Goal: Transaction & Acquisition: Download file/media

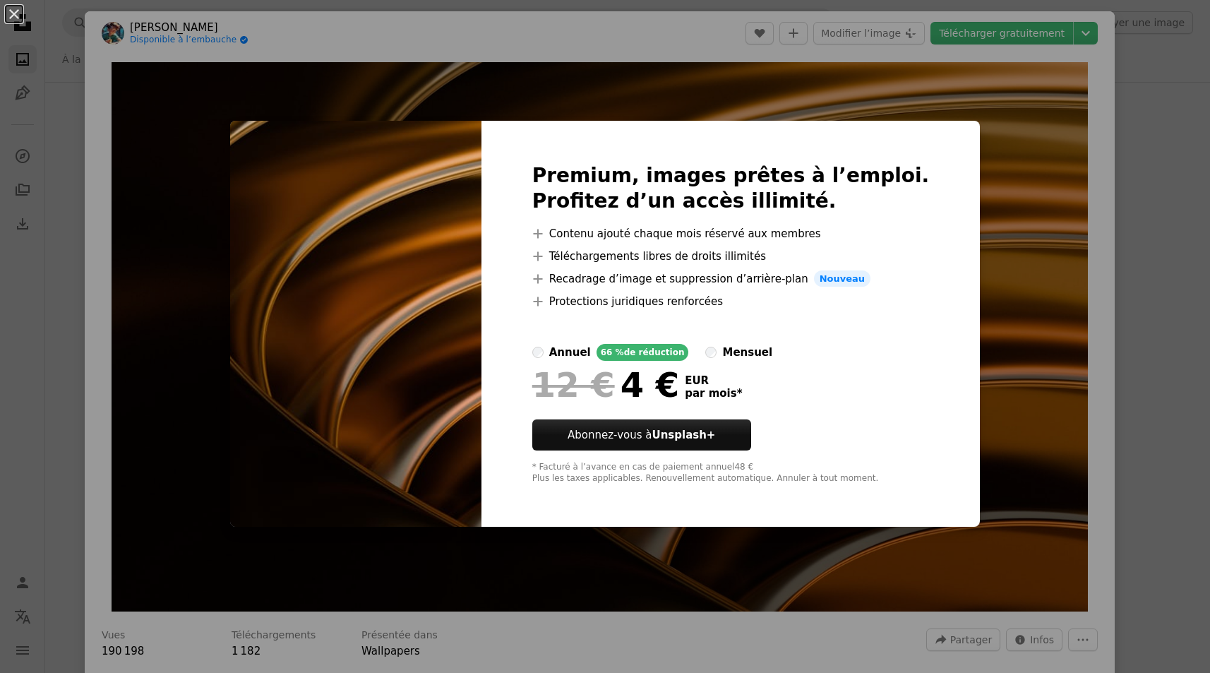
click at [1012, 253] on div "An X shape Premium, images prêtes à l’emploi. Profitez d’un accès illimité. A p…" at bounding box center [605, 336] width 1210 height 673
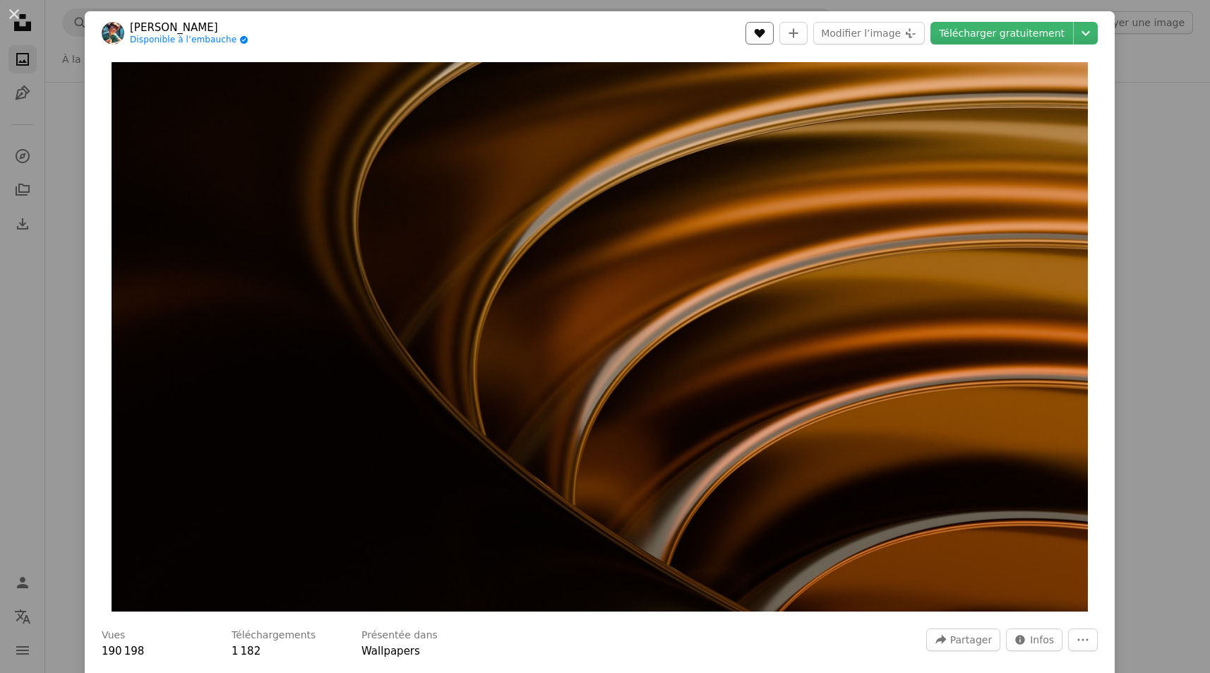
click at [765, 30] on icon "A heart" at bounding box center [759, 33] width 11 height 11
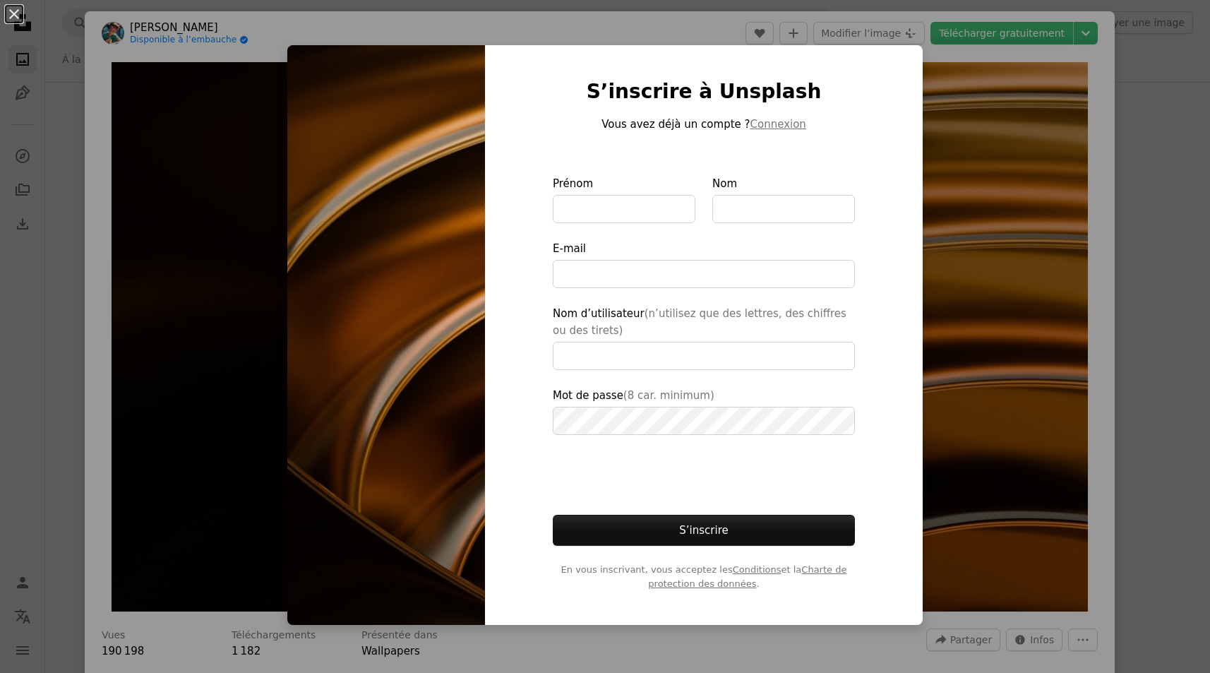
click at [1130, 241] on div "An X shape S’inscrire à Unsplash Vous avez déjà un compte ? Connexion Prénom No…" at bounding box center [605, 336] width 1210 height 673
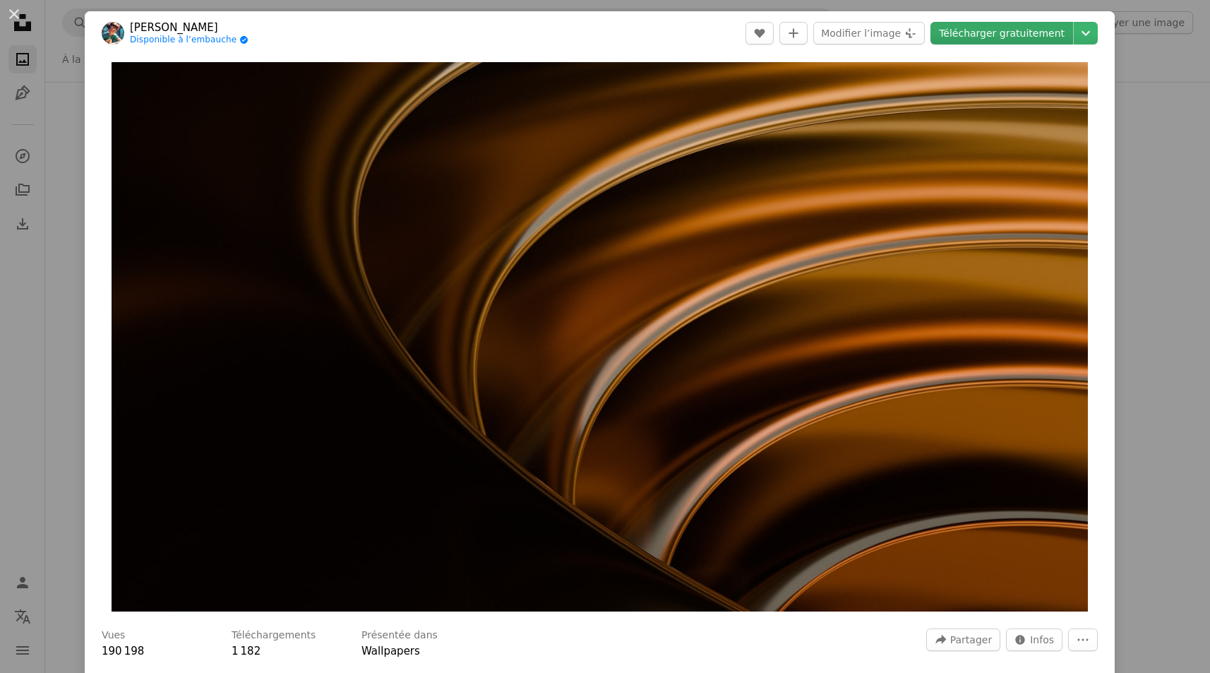
click at [1060, 34] on link "Télécharger gratuitement" at bounding box center [1001, 33] width 143 height 23
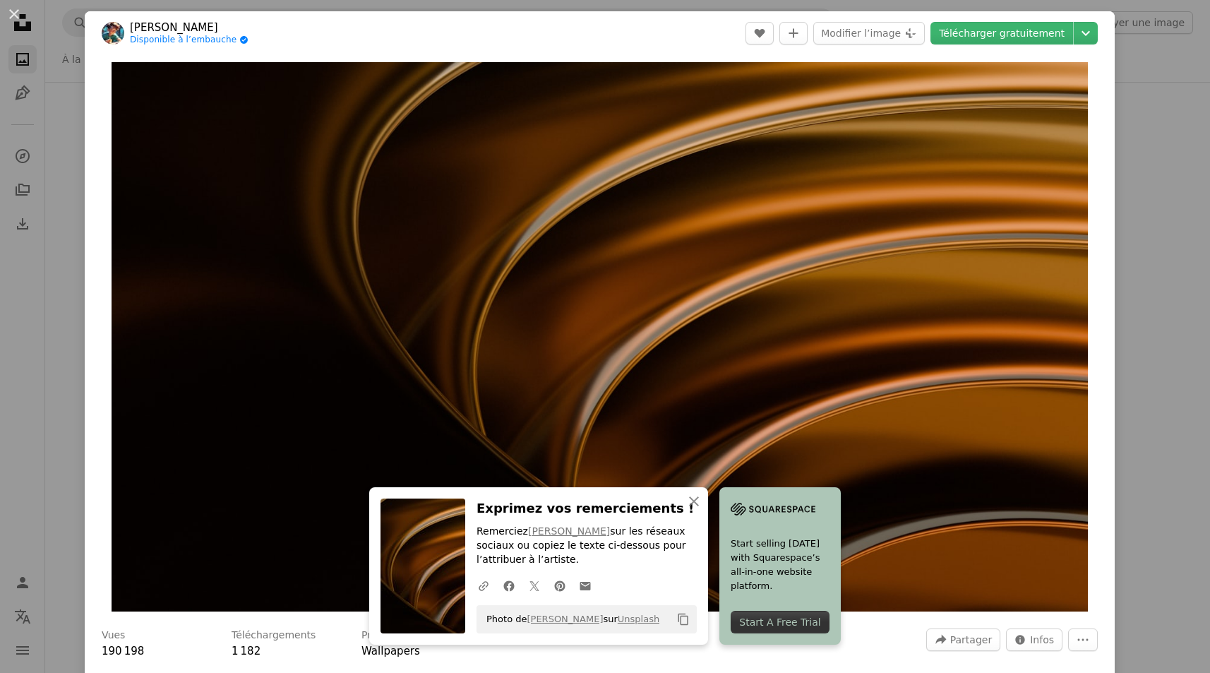
click at [1147, 414] on div "An X shape [PERSON_NAME] Disponible à l’embauche A checkmark inside of a circle…" at bounding box center [605, 336] width 1210 height 673
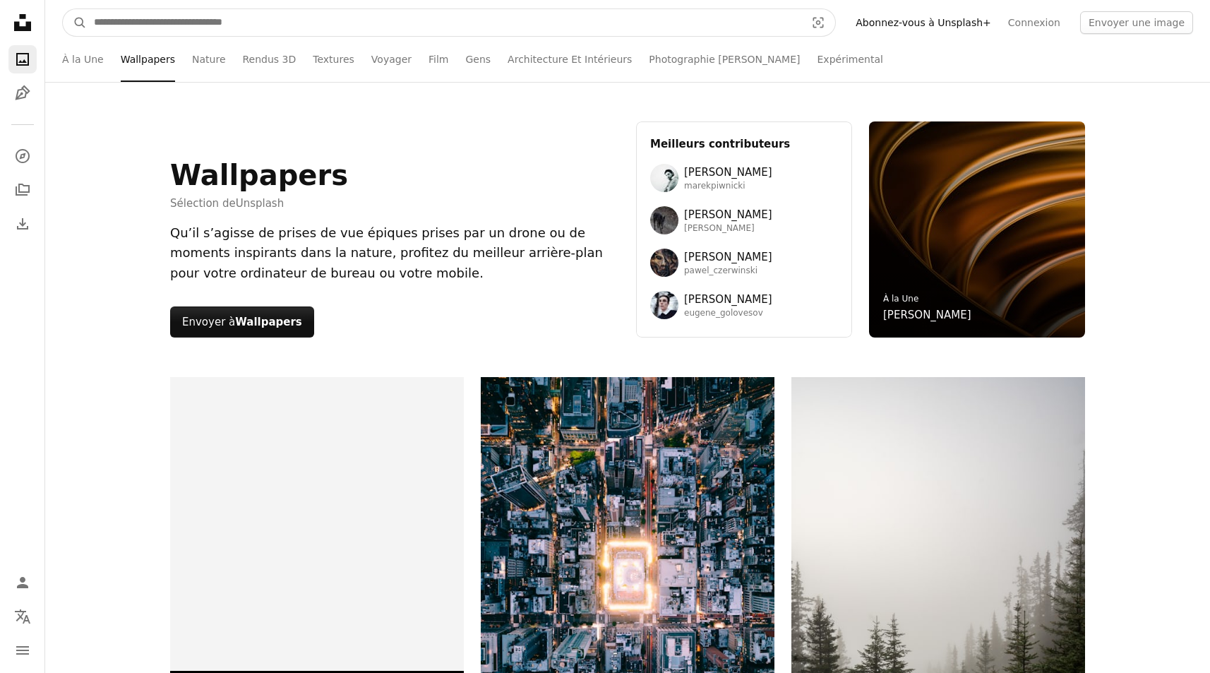
click at [329, 18] on input "Rechercher des visuels sur tout le site" at bounding box center [444, 22] width 714 height 27
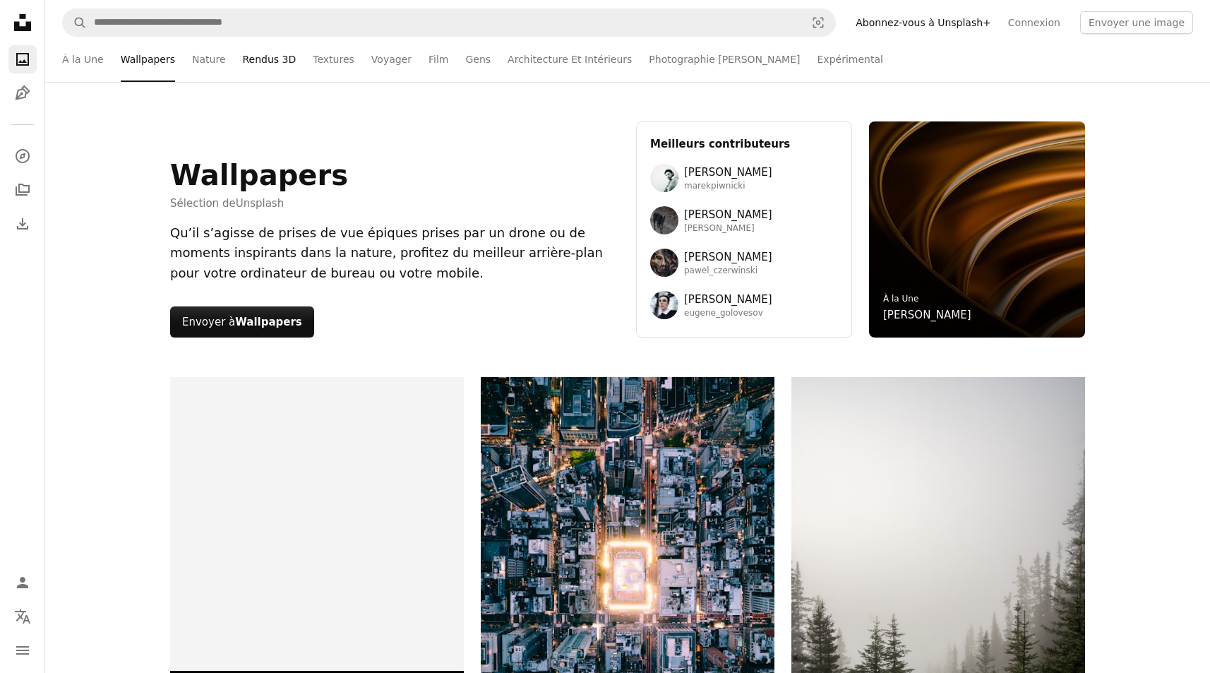
click at [259, 57] on link "Rendus 3D" at bounding box center [270, 59] width 54 height 45
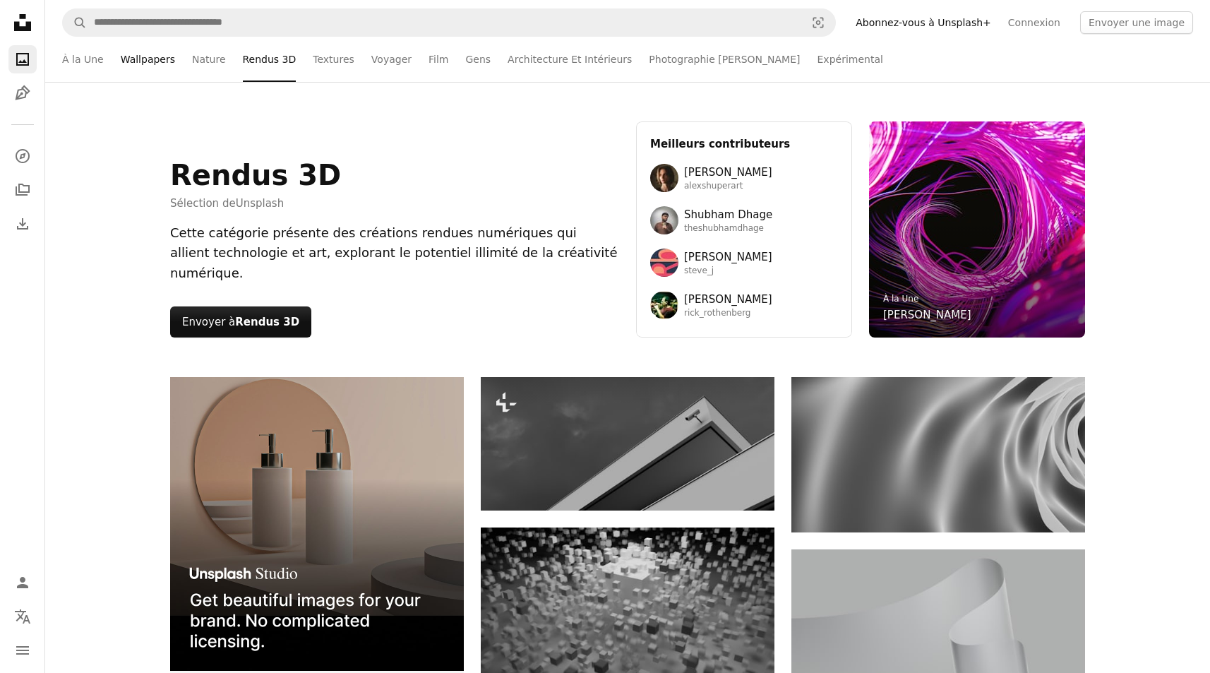
click at [139, 58] on link "Wallpapers" at bounding box center [148, 59] width 54 height 45
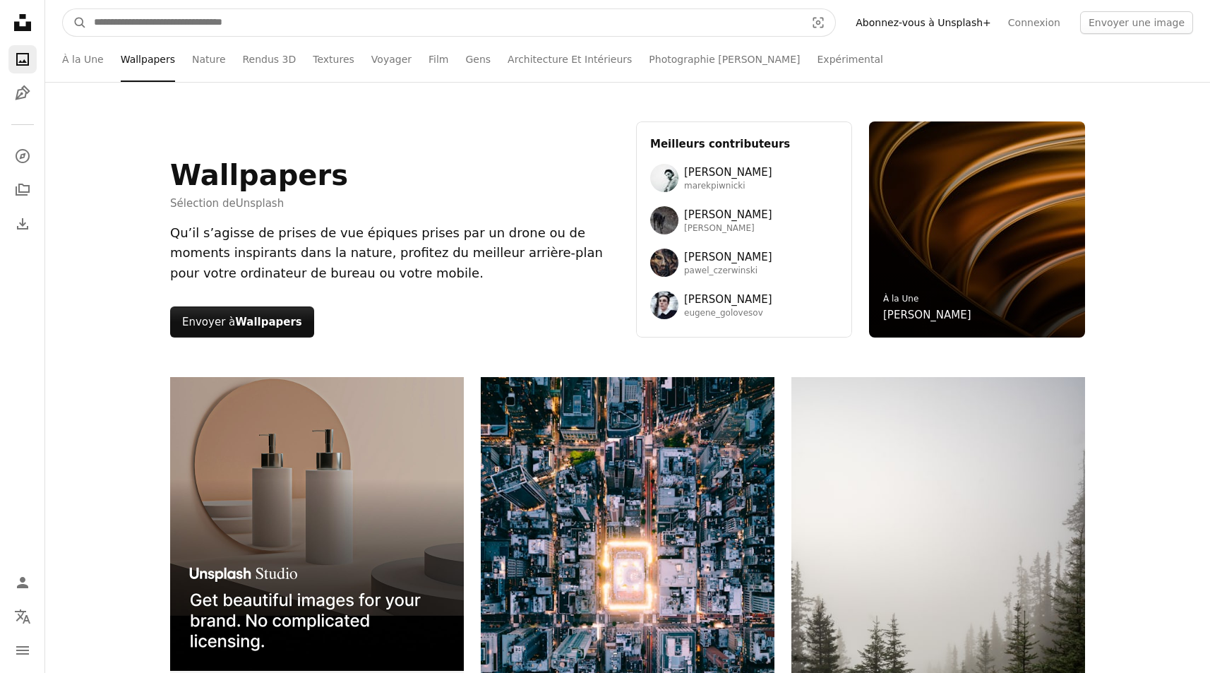
click at [176, 18] on input "Rechercher des visuels sur tout le site" at bounding box center [444, 22] width 714 height 27
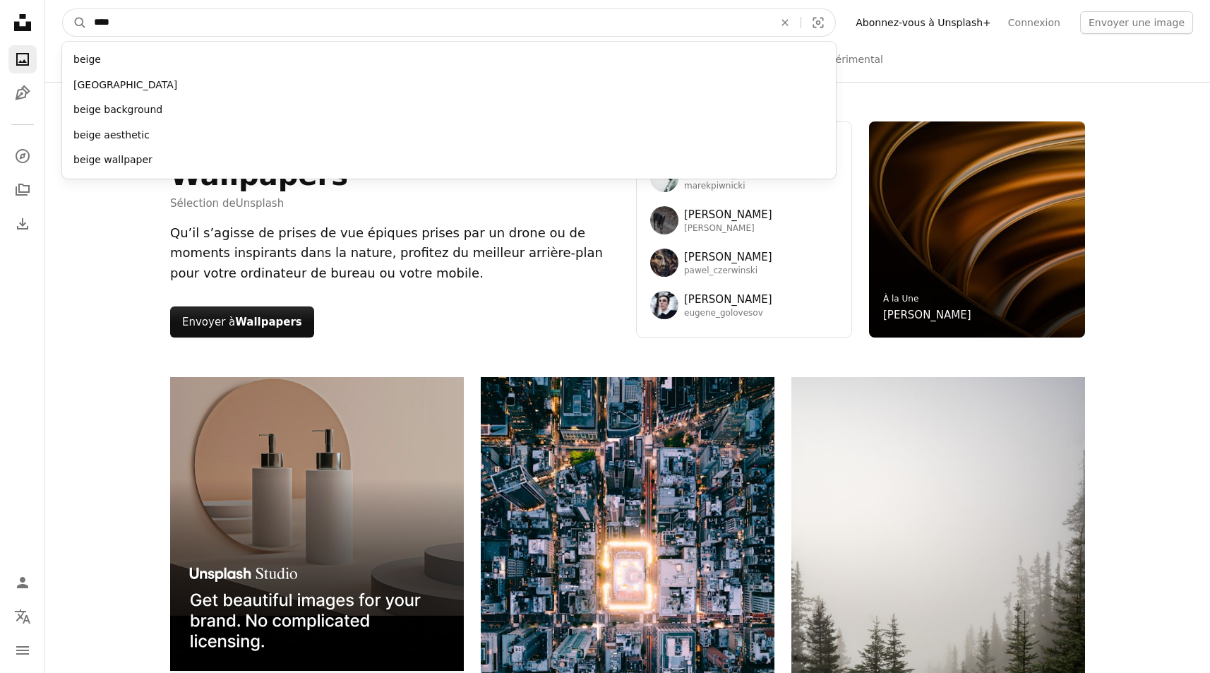
type input "*****"
click at [75, 23] on button "A magnifying glass" at bounding box center [75, 22] width 24 height 27
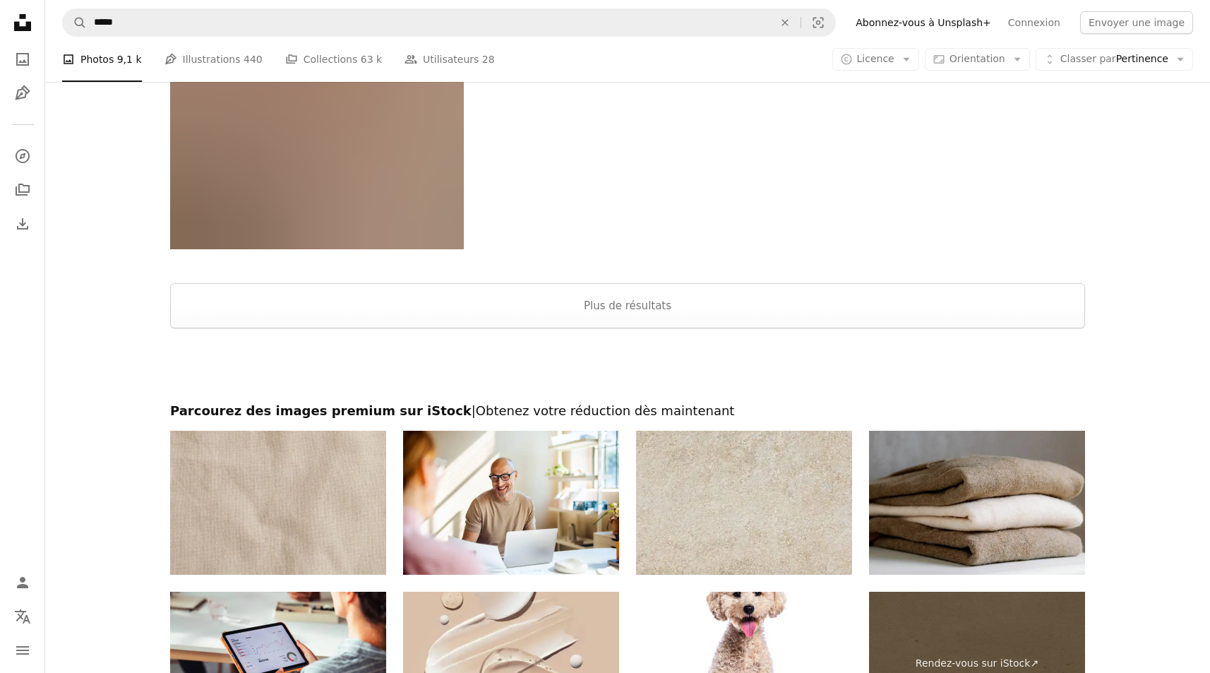
scroll to position [3018, 0]
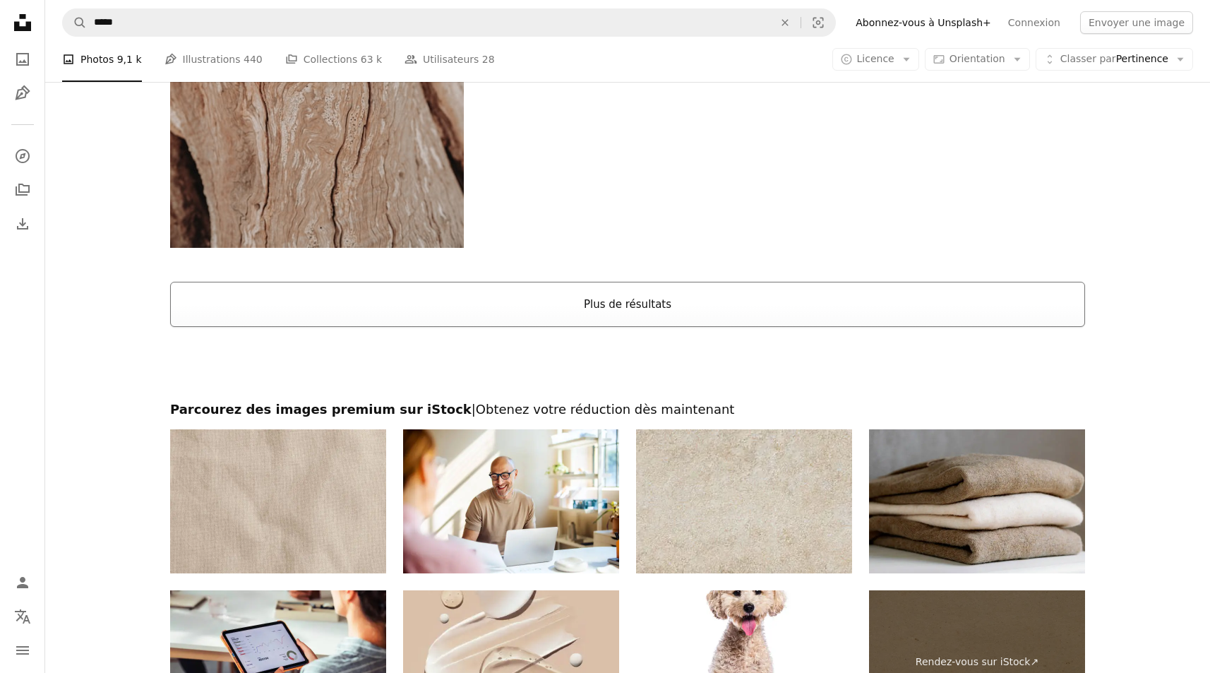
click at [508, 310] on button "Plus de résultats" at bounding box center [627, 304] width 915 height 45
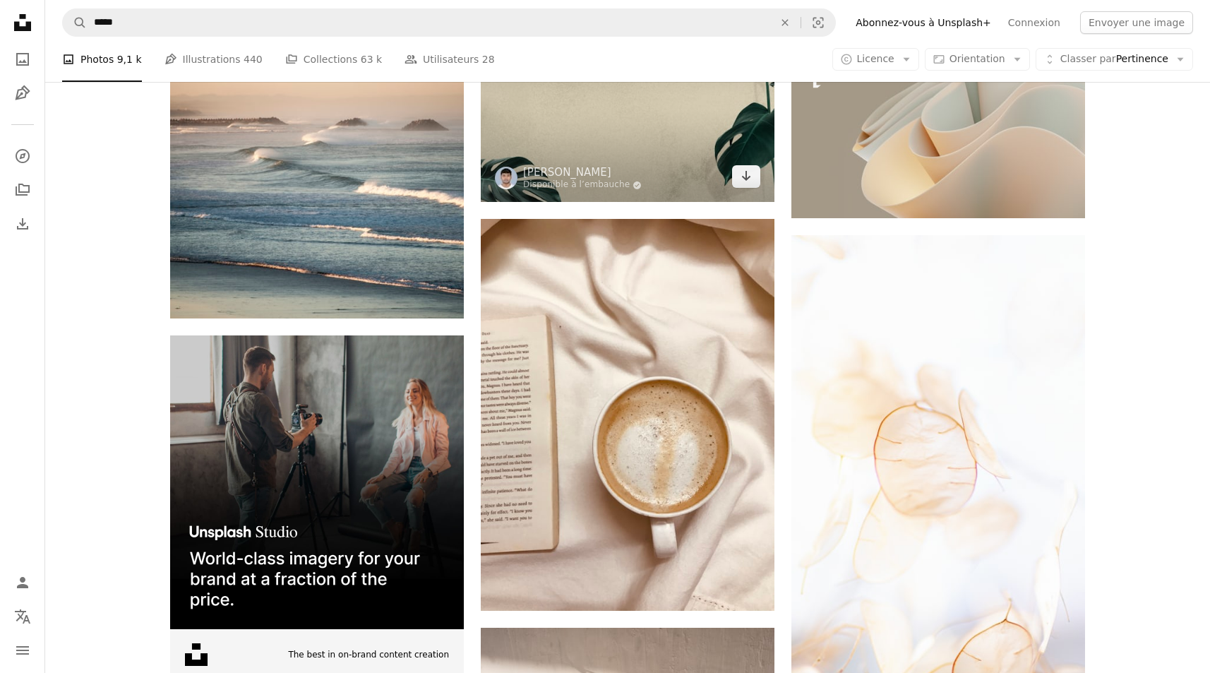
scroll to position [3335, 0]
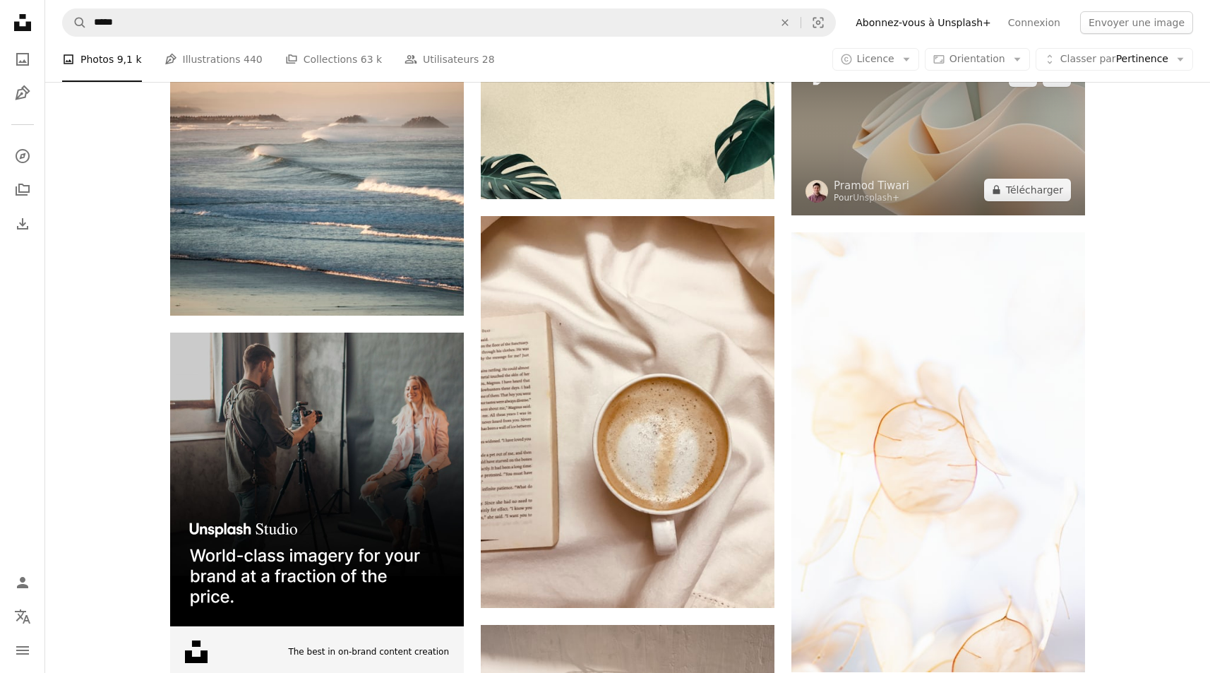
click at [964, 136] on img at bounding box center [938, 132] width 294 height 165
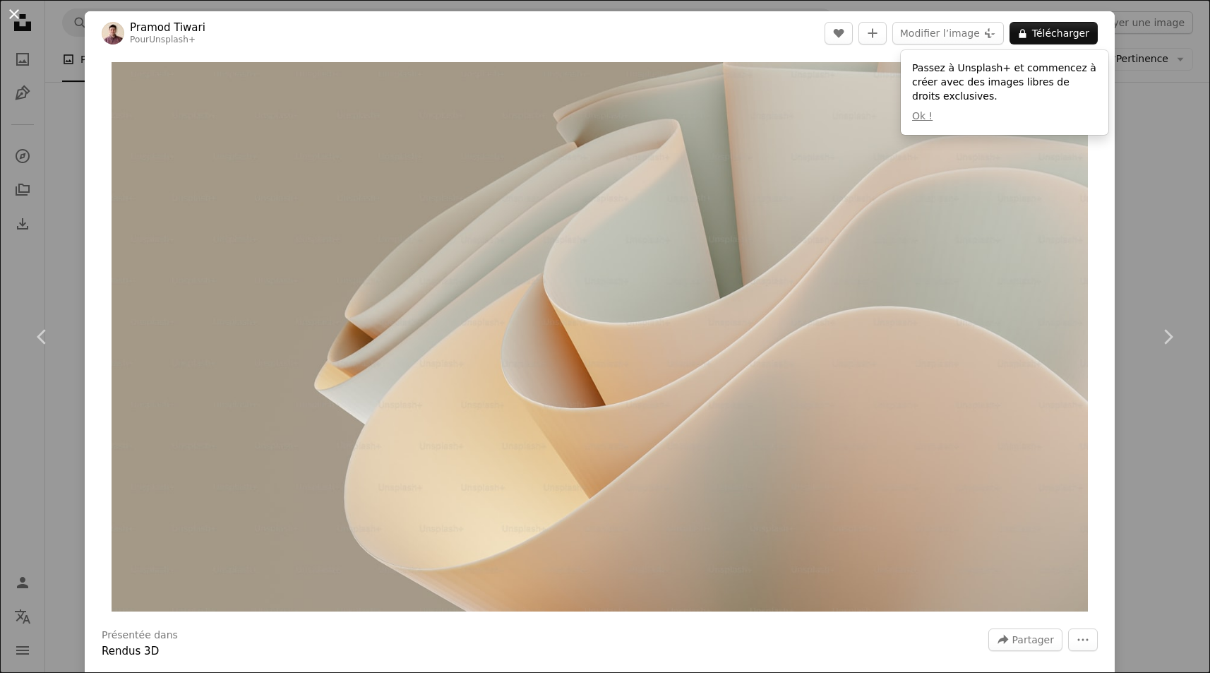
click at [8, 15] on button "An X shape" at bounding box center [14, 14] width 17 height 17
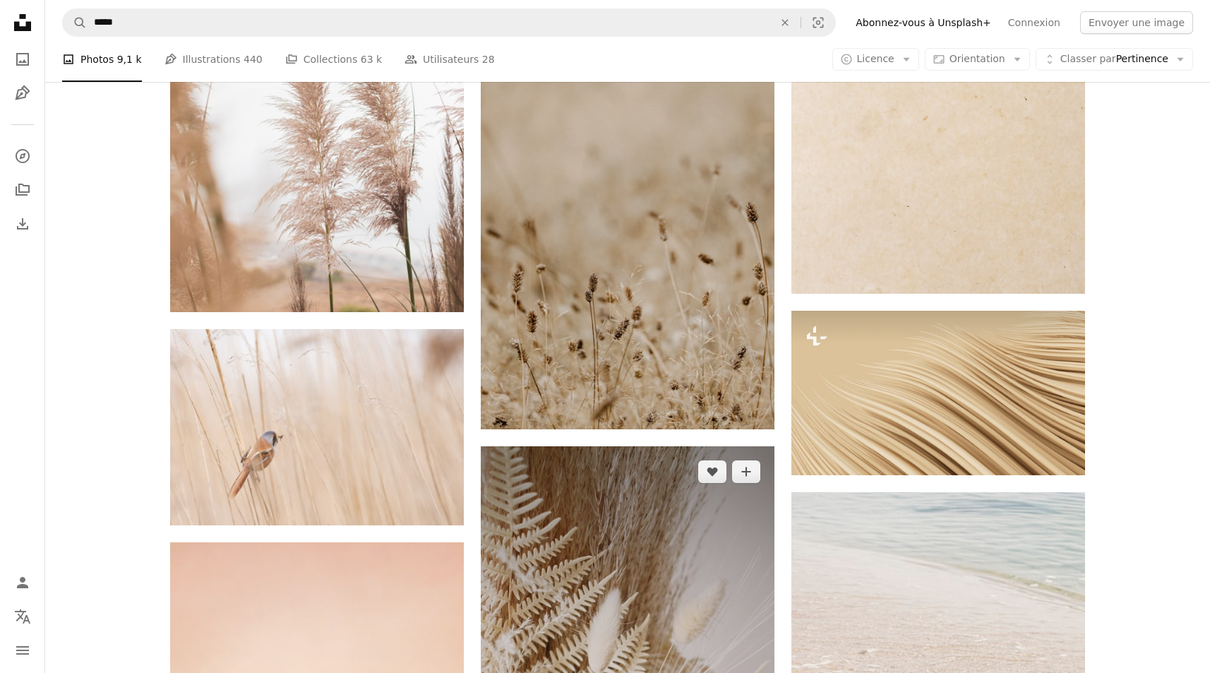
scroll to position [8758, 0]
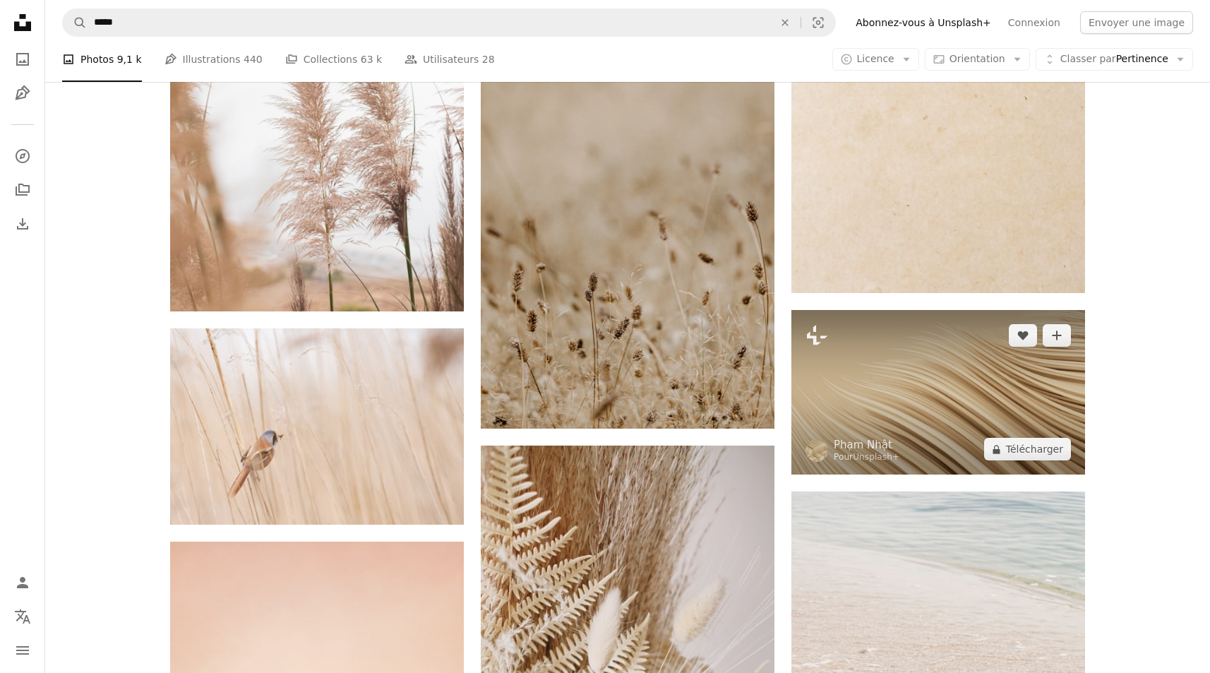
click at [950, 336] on img at bounding box center [938, 392] width 294 height 165
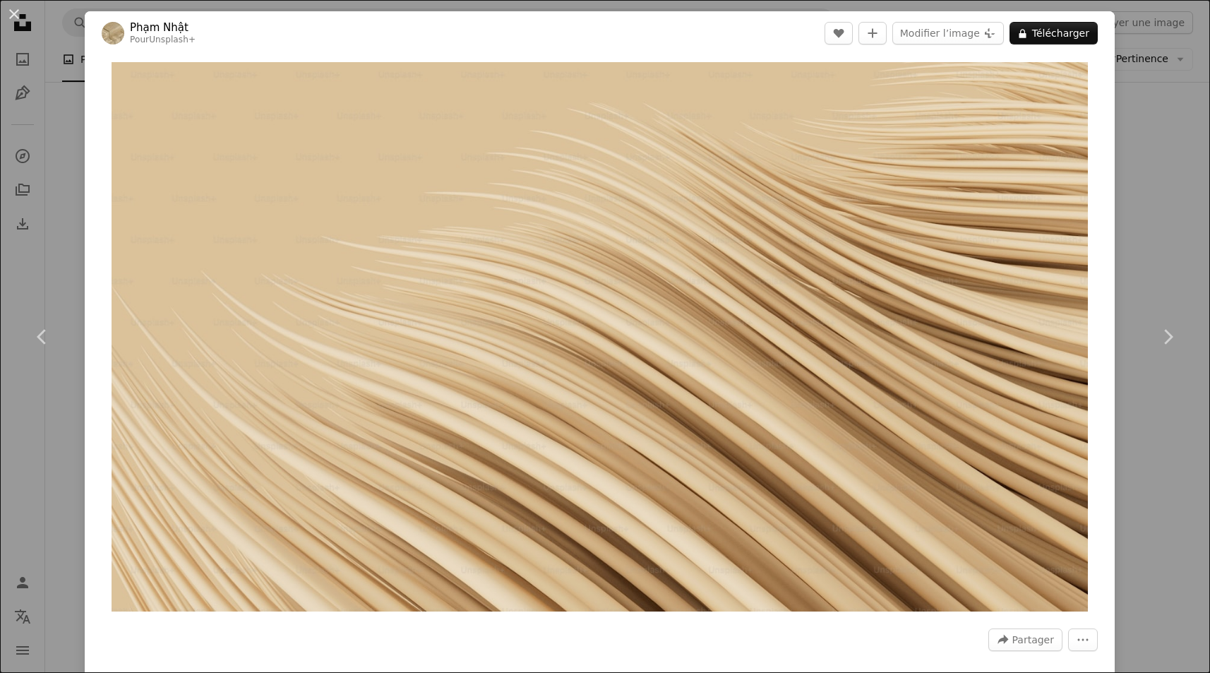
click at [1139, 121] on div "An X shape Chevron left Chevron right [PERSON_NAME] Pour Unsplash+ A heart A pl…" at bounding box center [605, 336] width 1210 height 673
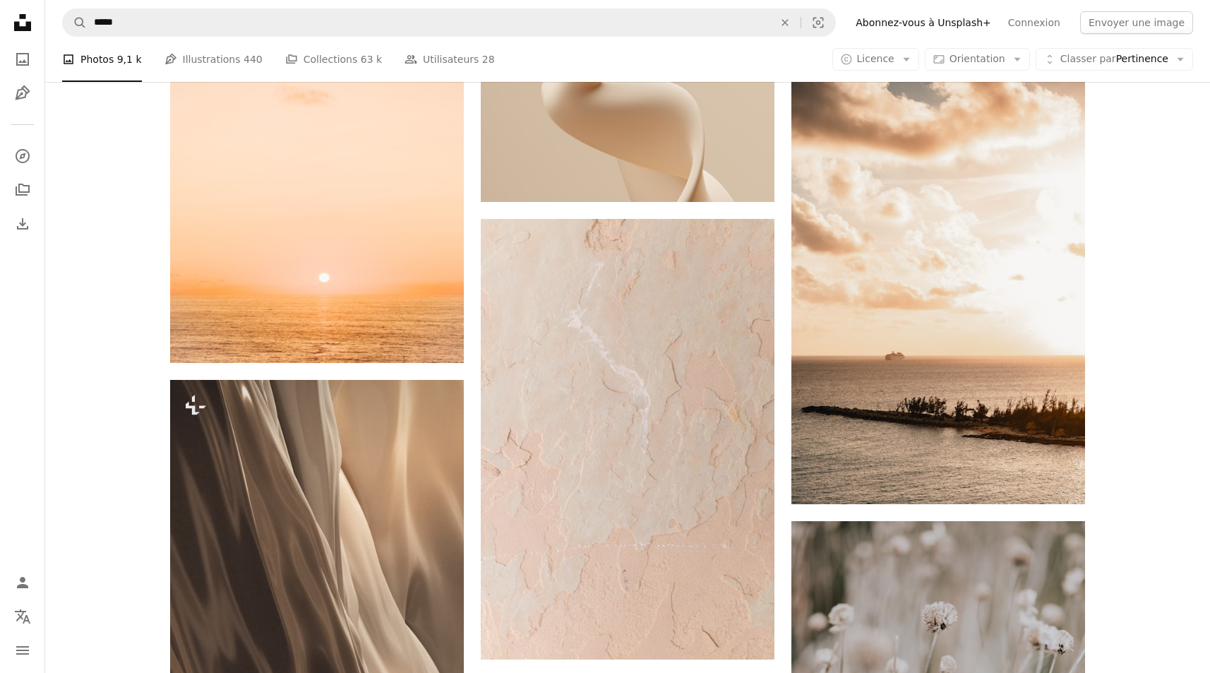
scroll to position [10318, 0]
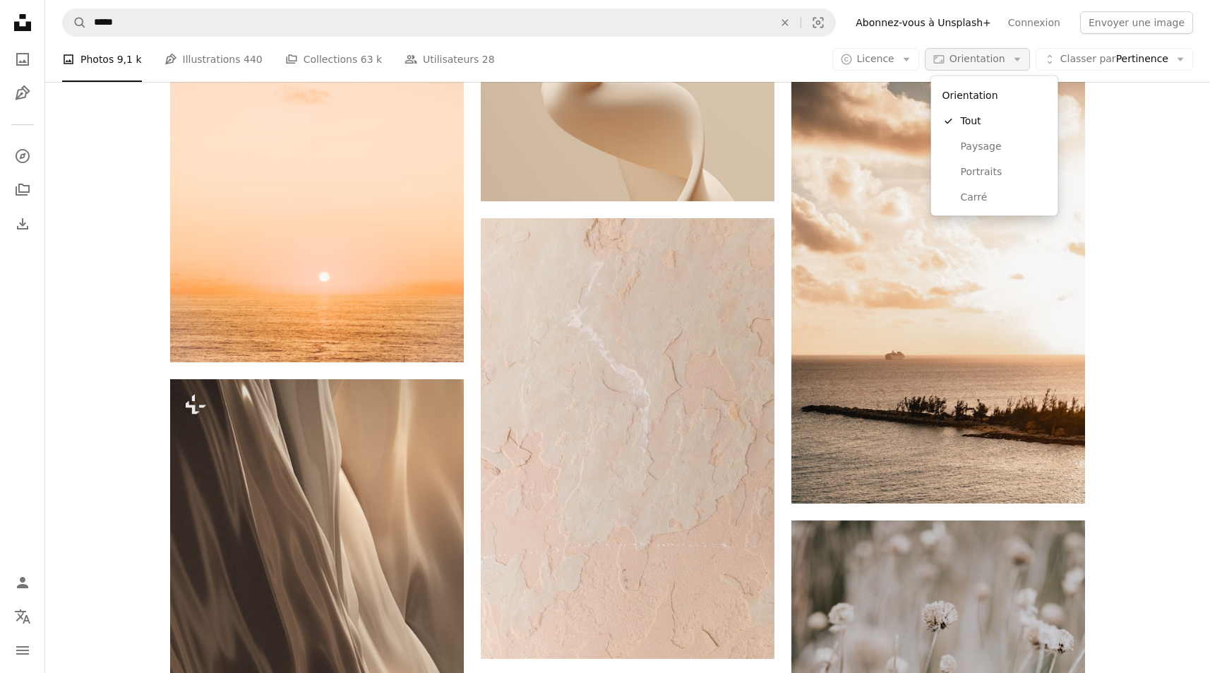
click at [978, 54] on span "Orientation" at bounding box center [977, 58] width 56 height 11
click at [989, 143] on span "Paysage" at bounding box center [1004, 146] width 86 height 14
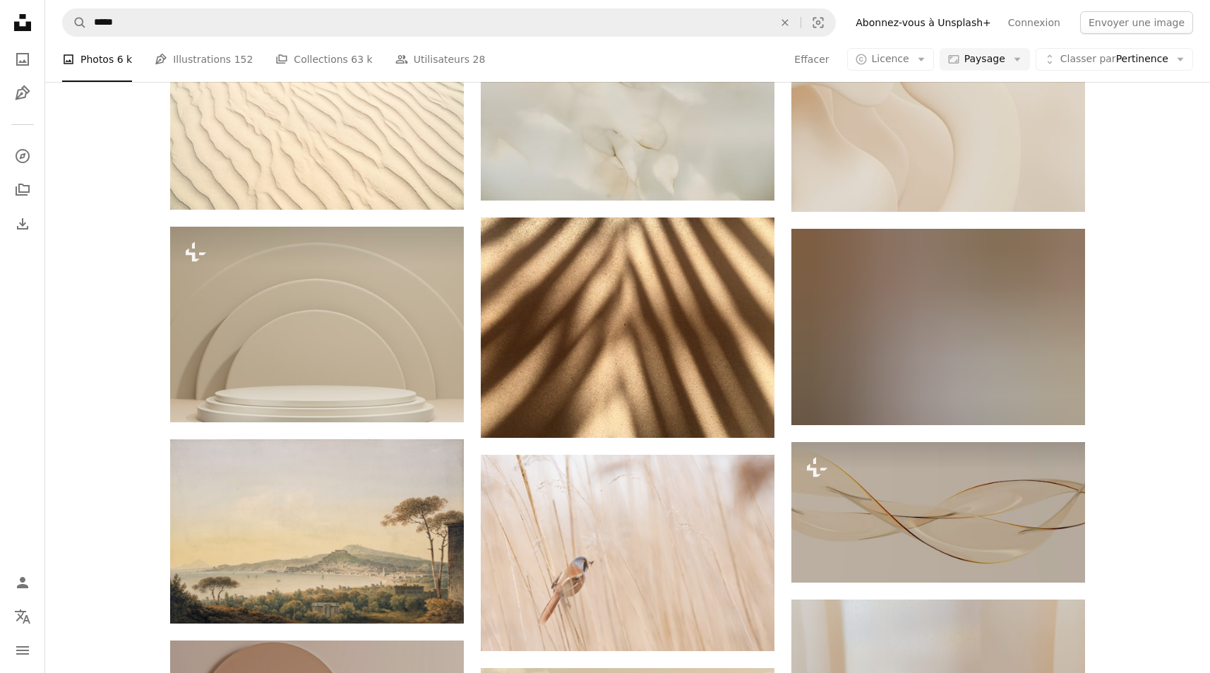
scroll to position [1594, 0]
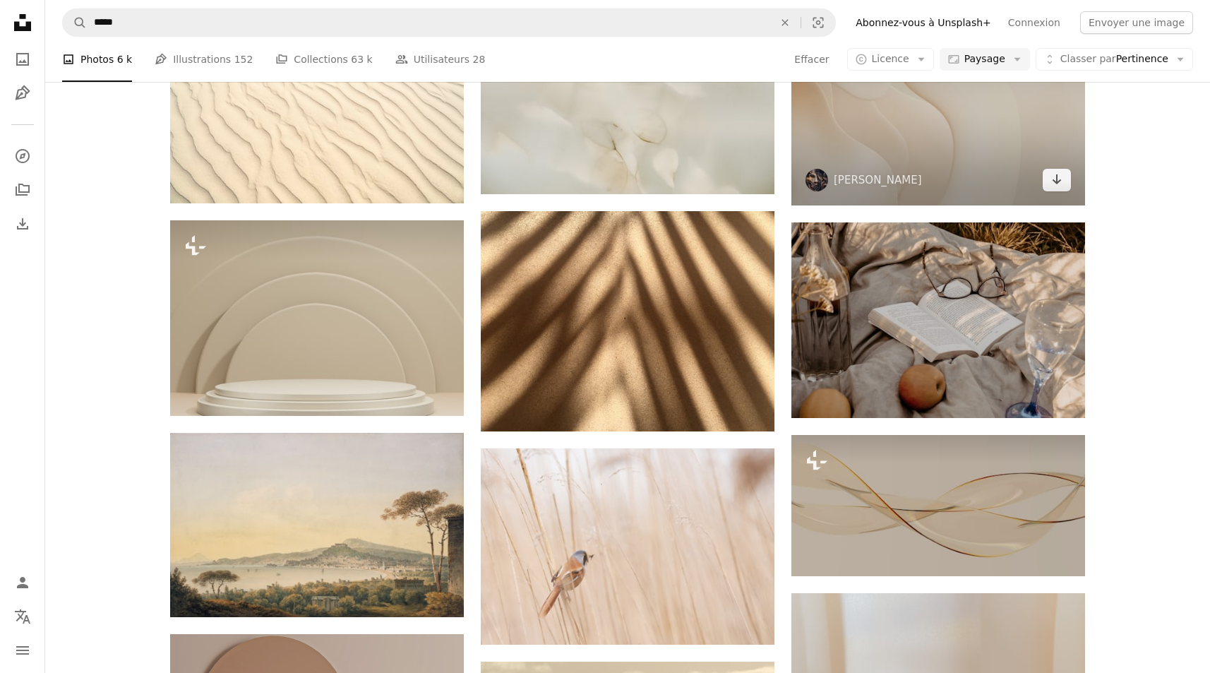
click at [921, 131] on img at bounding box center [938, 108] width 294 height 196
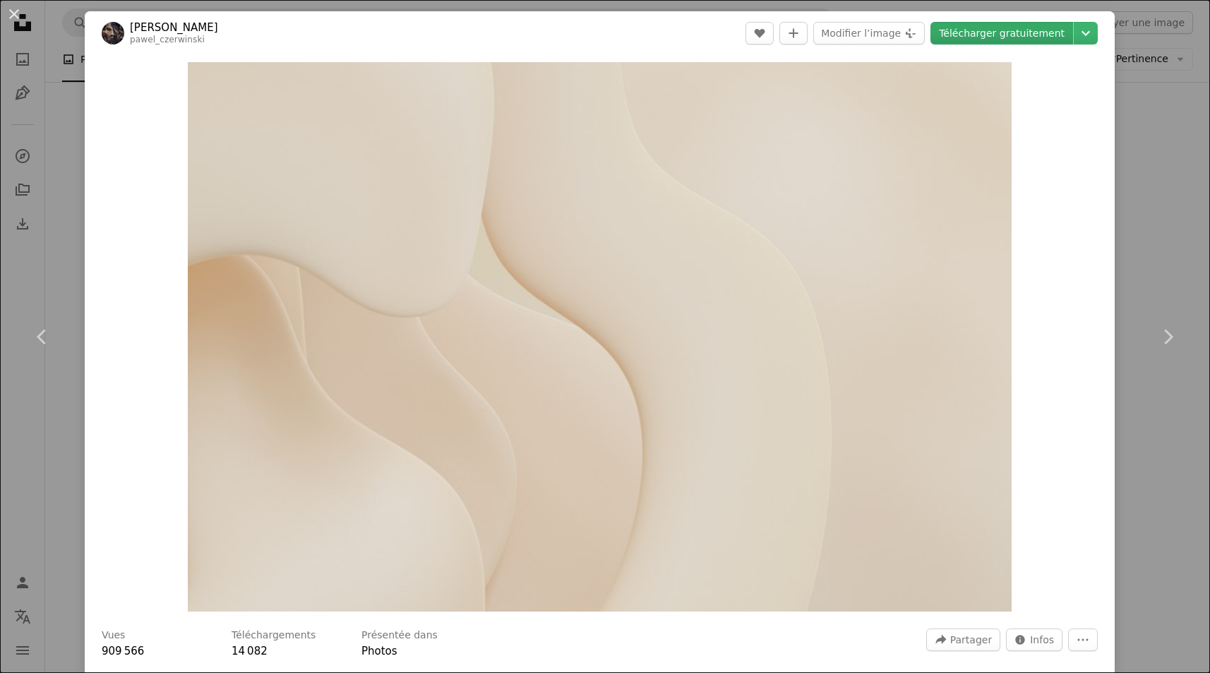
click at [1041, 30] on link "Télécharger gratuitement" at bounding box center [1001, 33] width 143 height 23
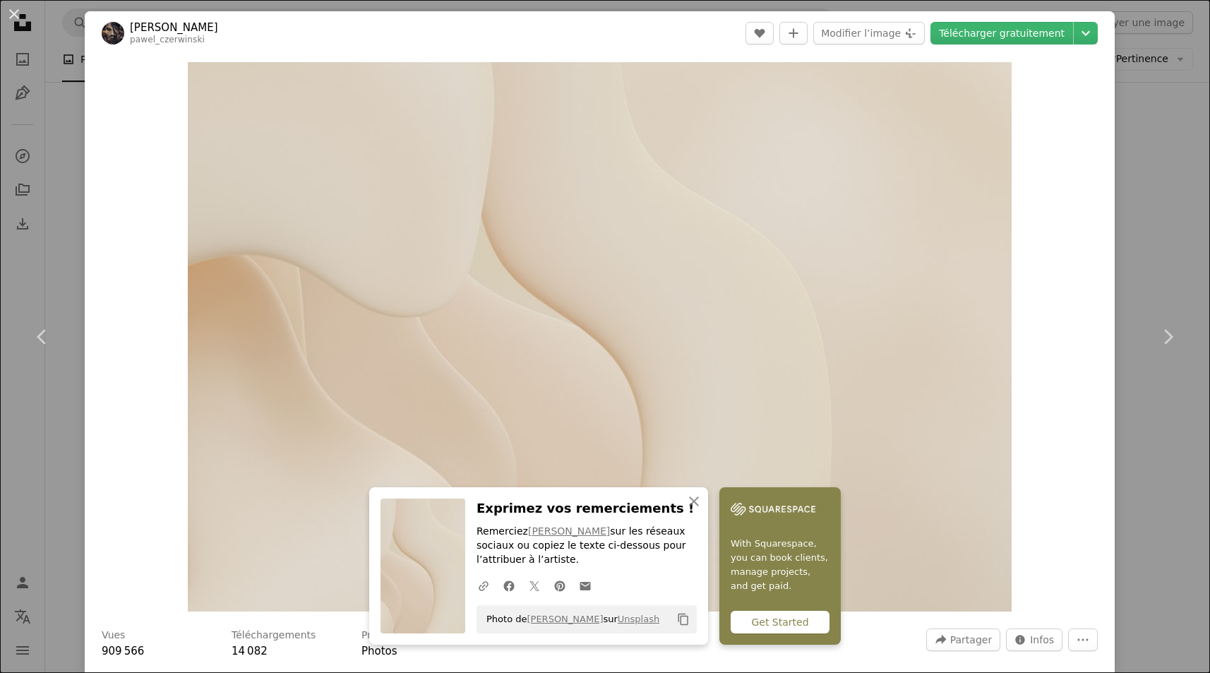
click at [1186, 95] on div "An X shape Chevron left Chevron right [PERSON_NAME] pawel_czerwinski A heart A …" at bounding box center [605, 336] width 1210 height 673
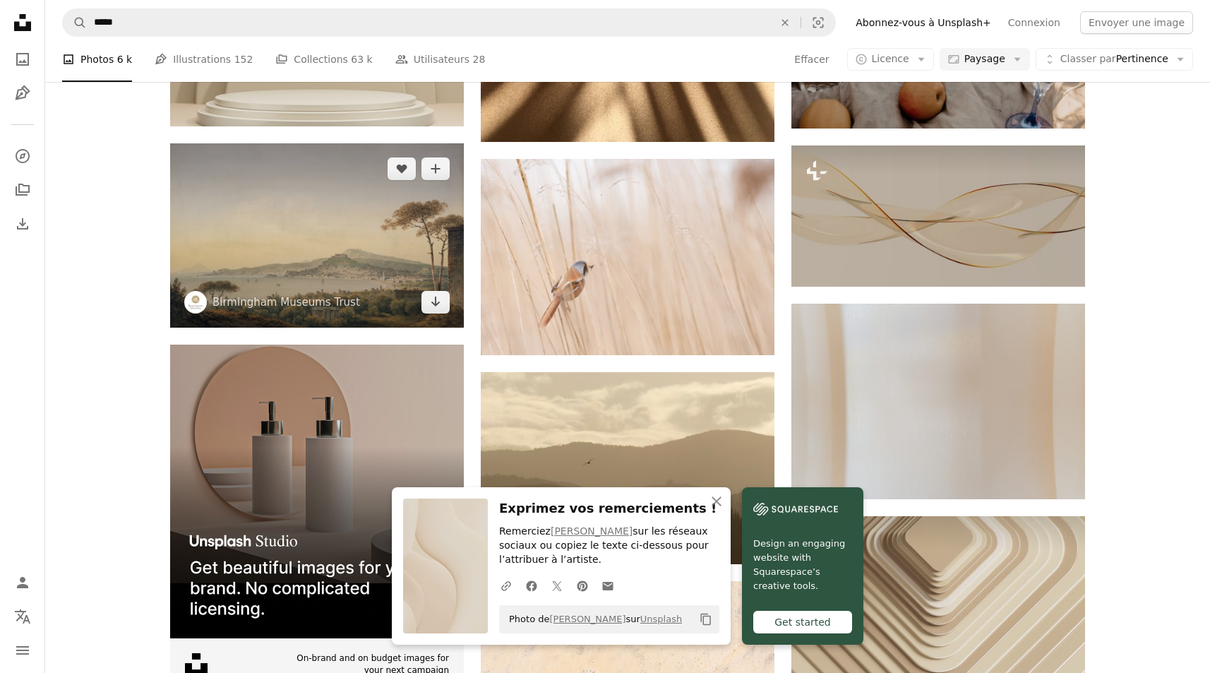
scroll to position [1885, 0]
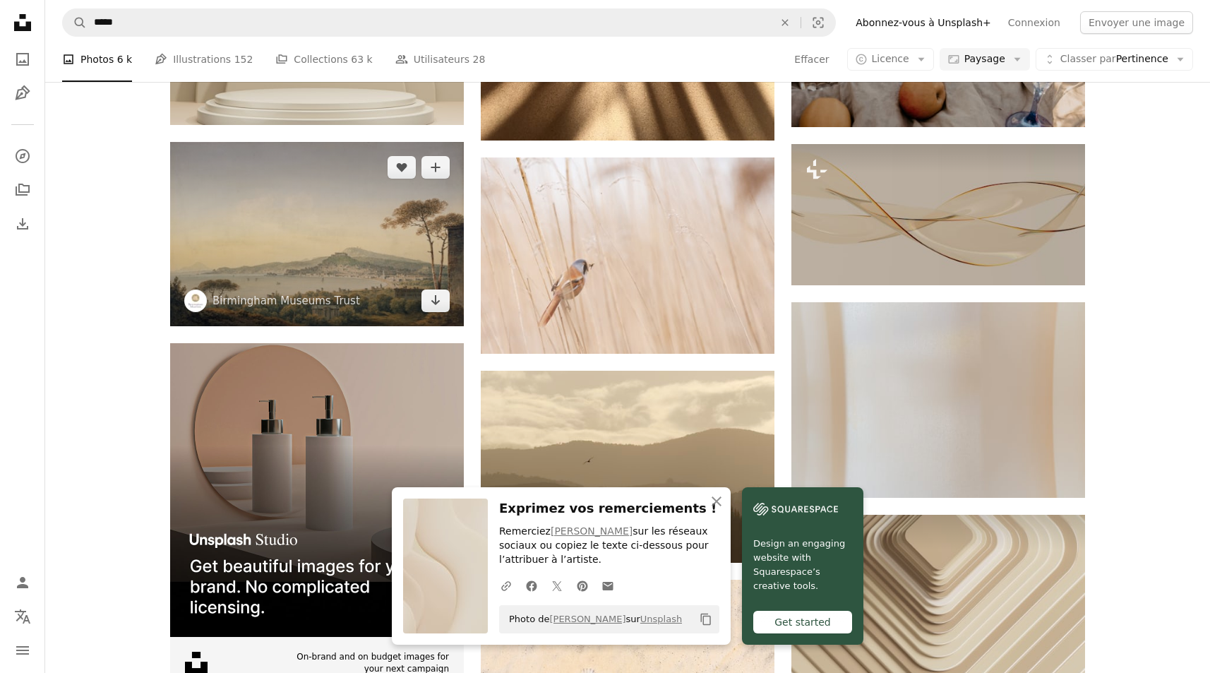
click at [283, 224] on img at bounding box center [317, 234] width 294 height 184
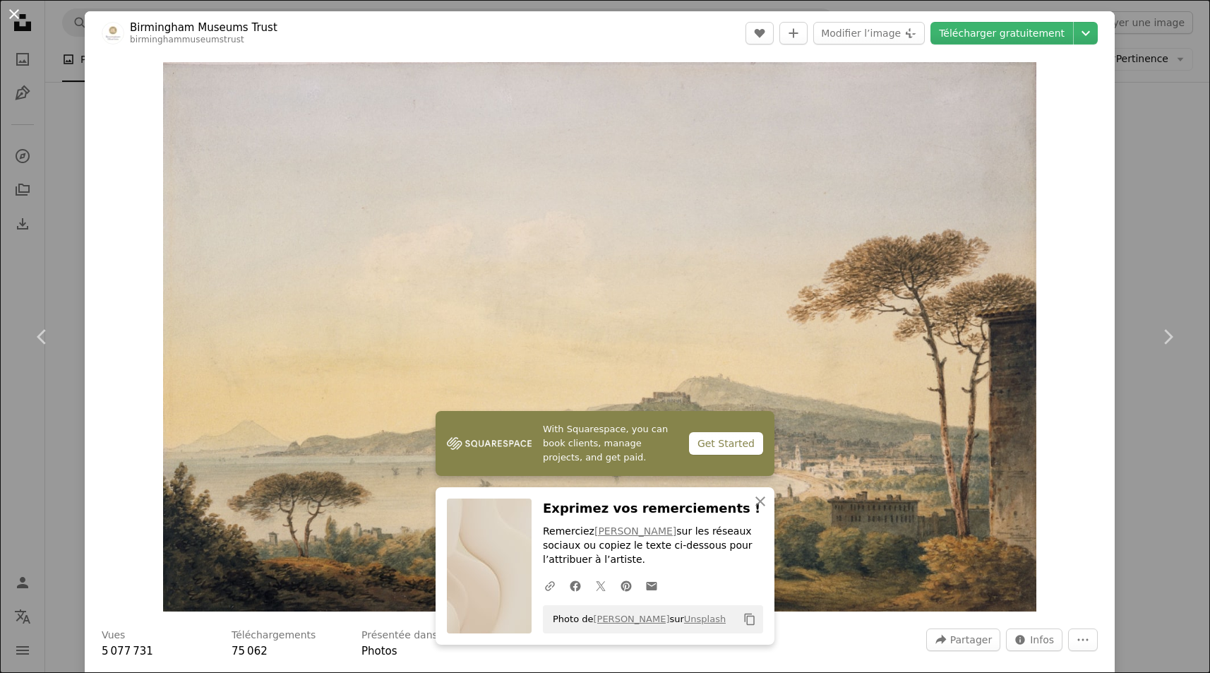
click at [13, 13] on button "An X shape" at bounding box center [14, 14] width 17 height 17
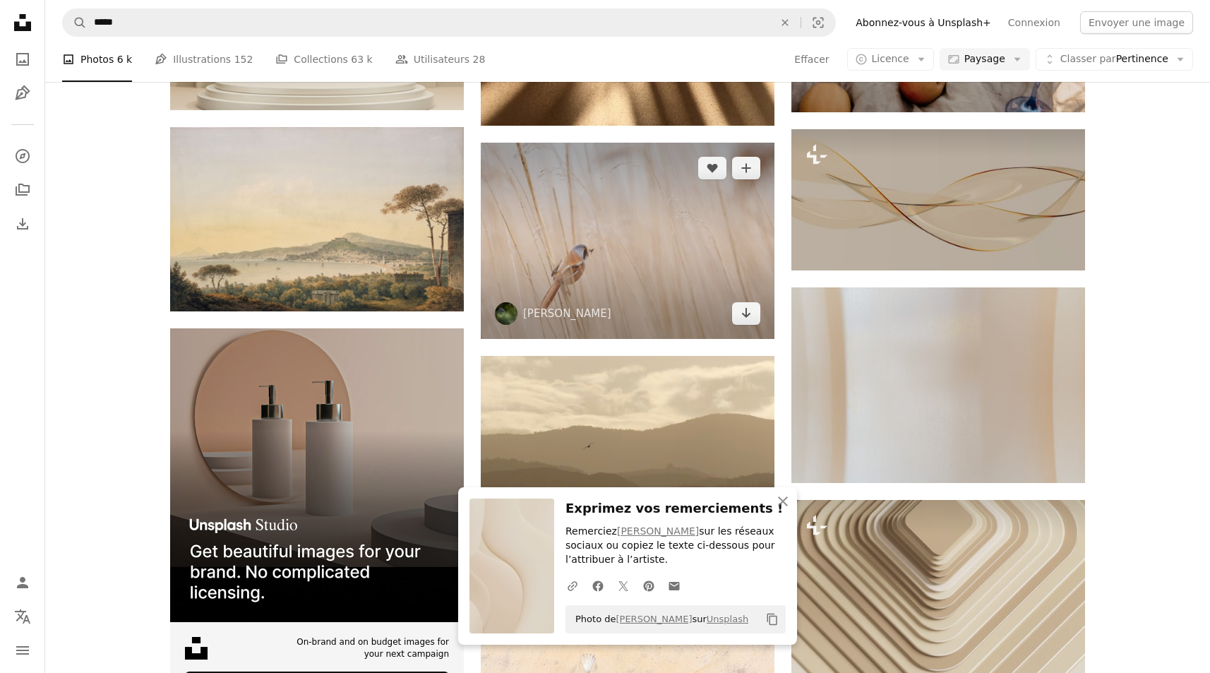
scroll to position [1927, 0]
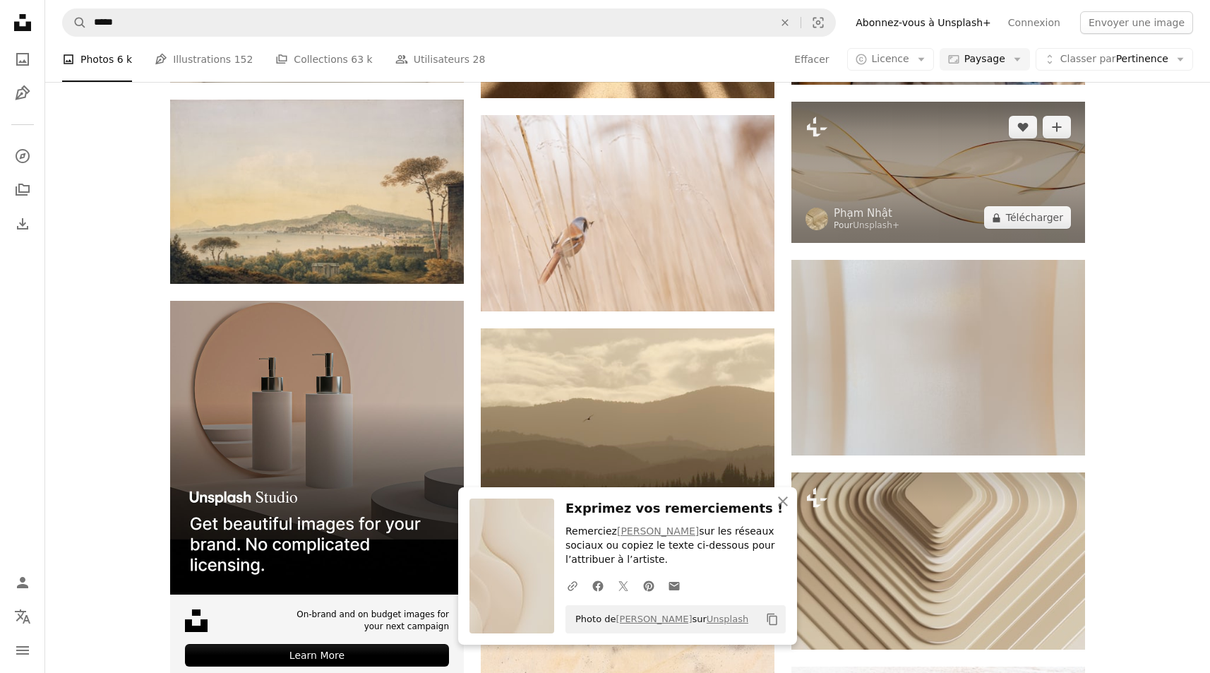
click at [978, 143] on img at bounding box center [938, 172] width 294 height 141
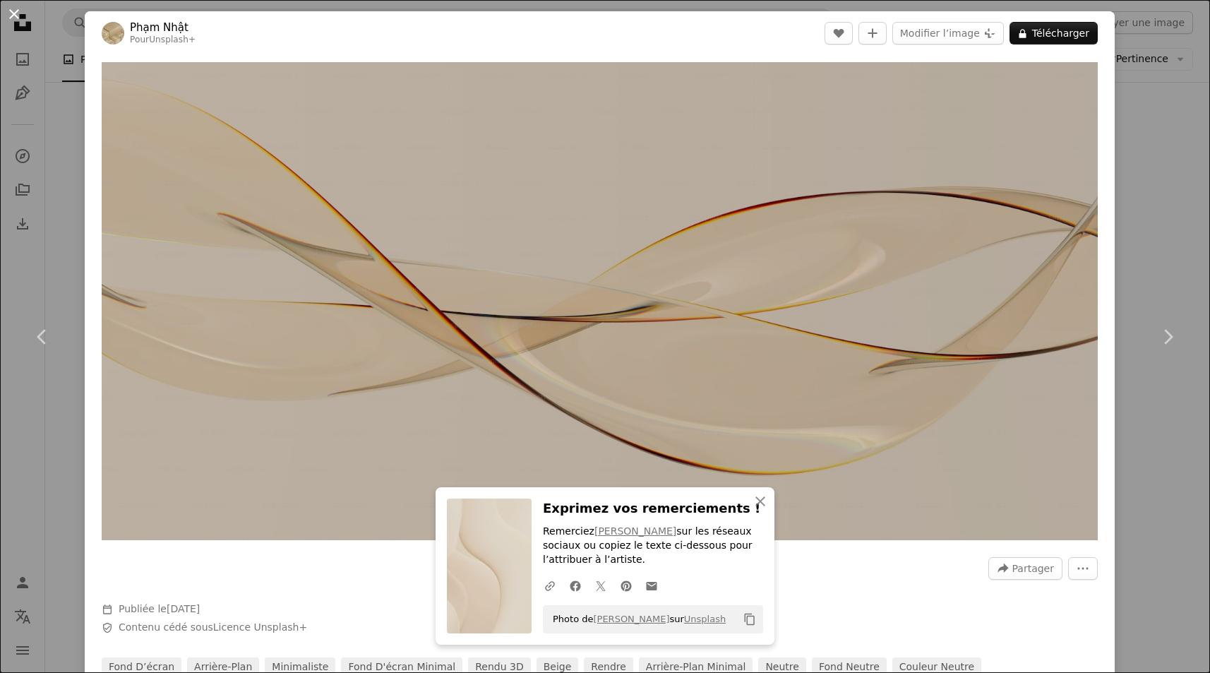
click at [16, 18] on button "An X shape" at bounding box center [14, 14] width 17 height 17
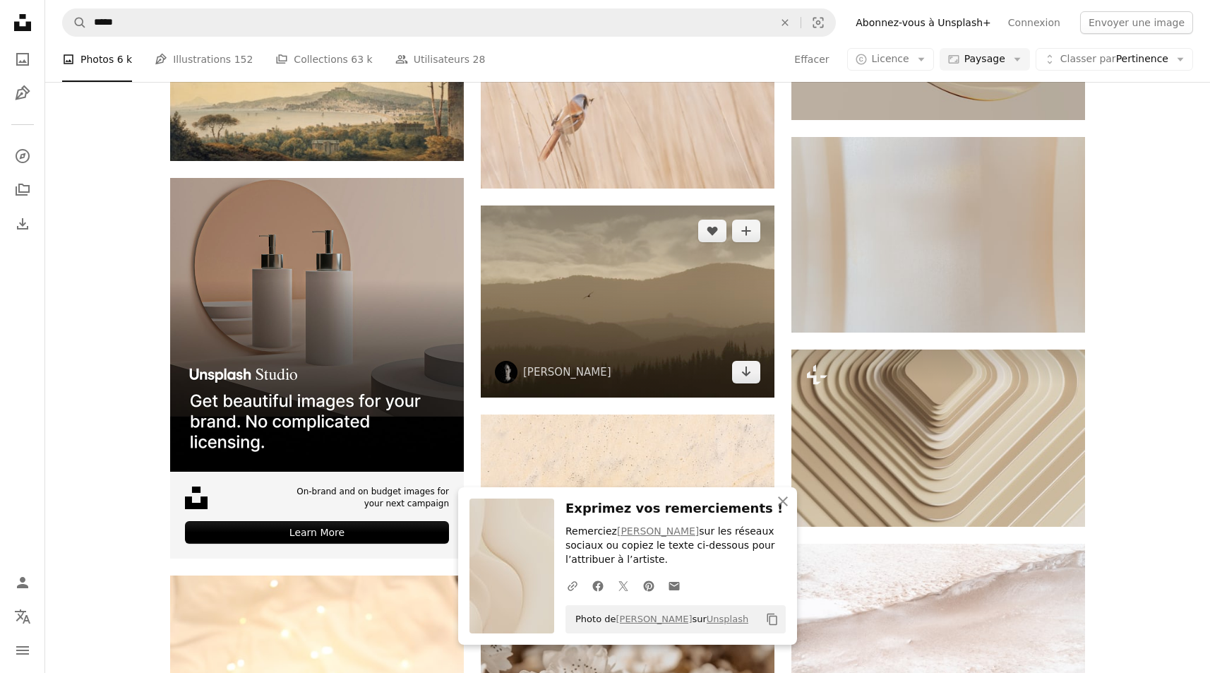
scroll to position [2055, 0]
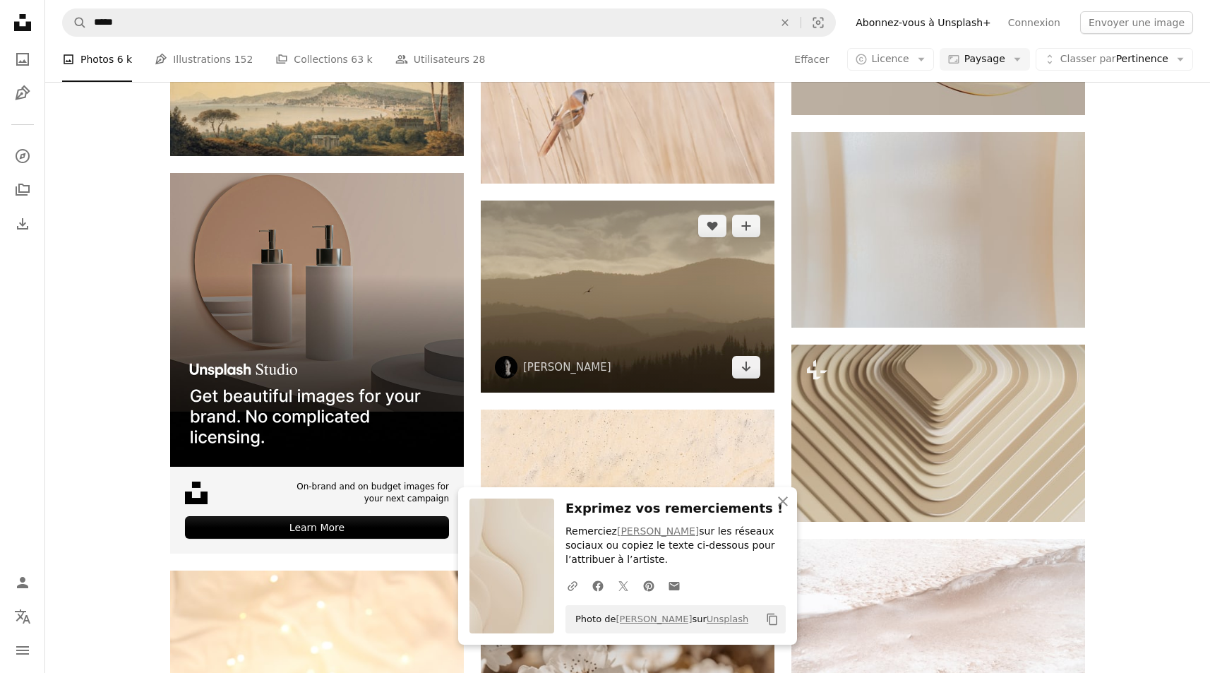
click at [594, 299] on img at bounding box center [628, 296] width 294 height 192
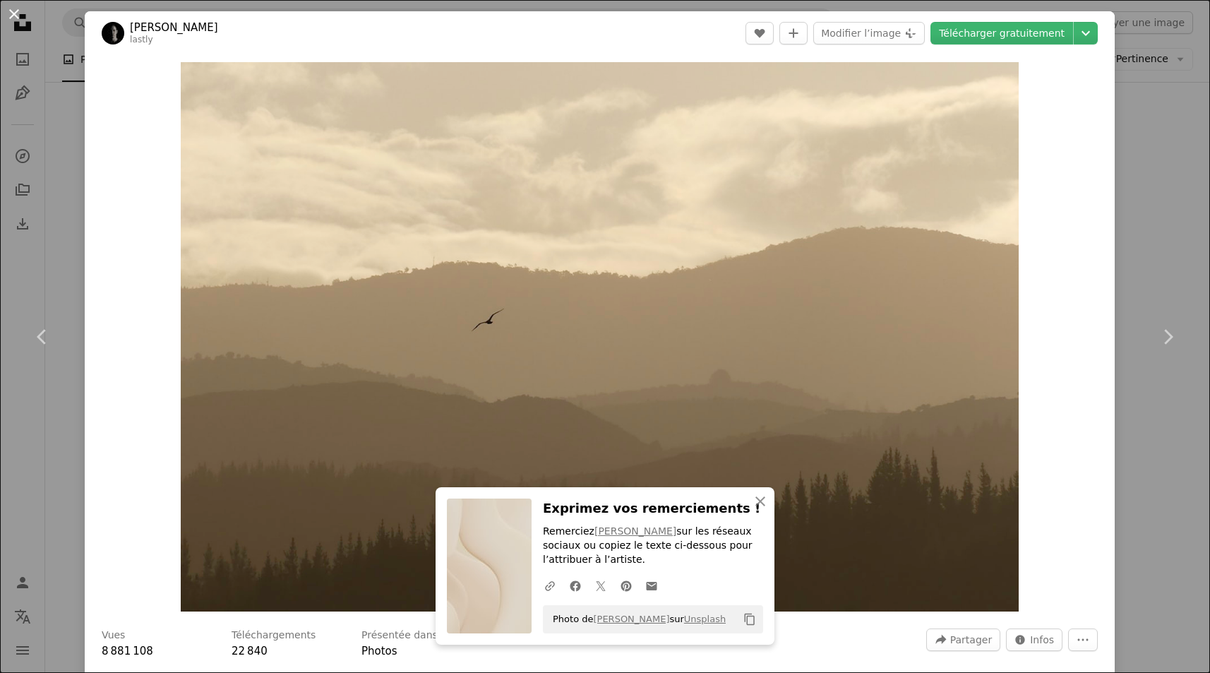
click at [22, 17] on button "An X shape" at bounding box center [14, 14] width 17 height 17
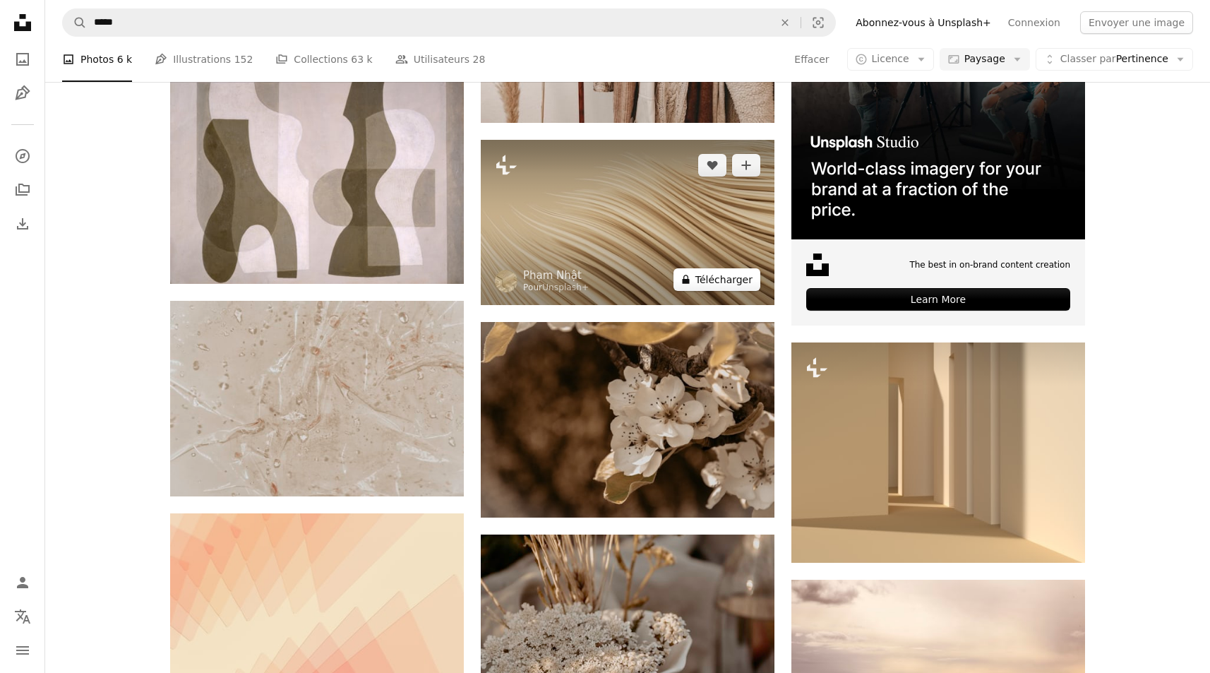
scroll to position [3634, 0]
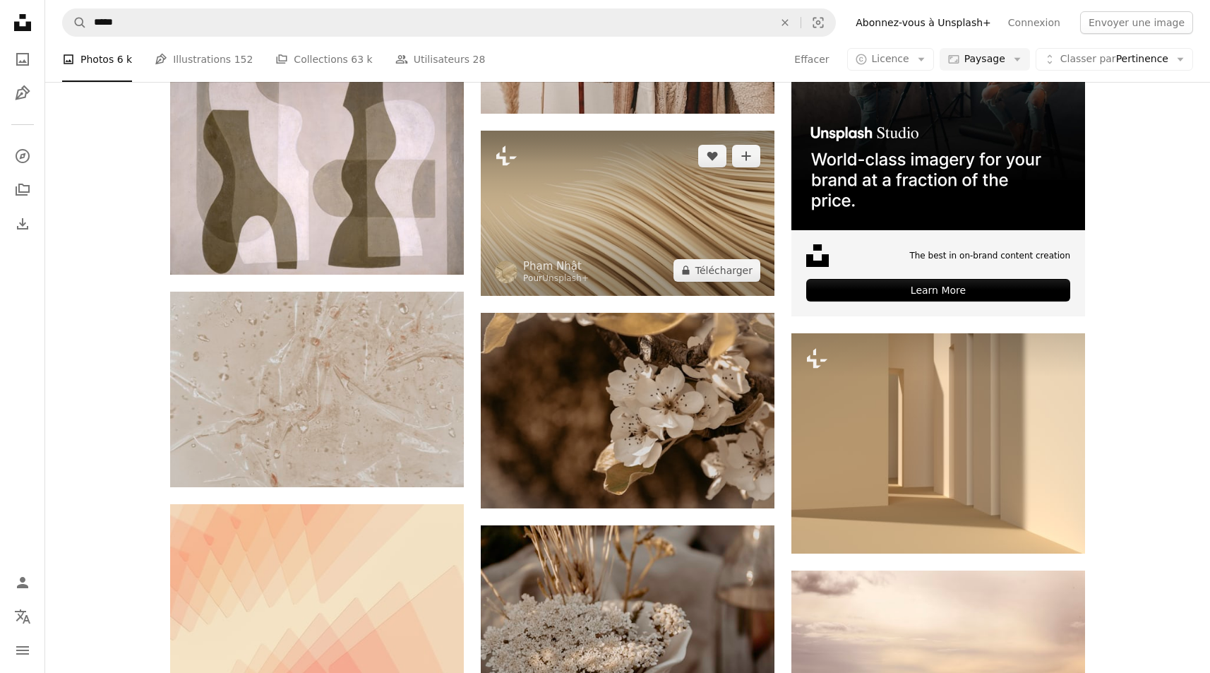
click at [647, 246] on img at bounding box center [628, 213] width 294 height 165
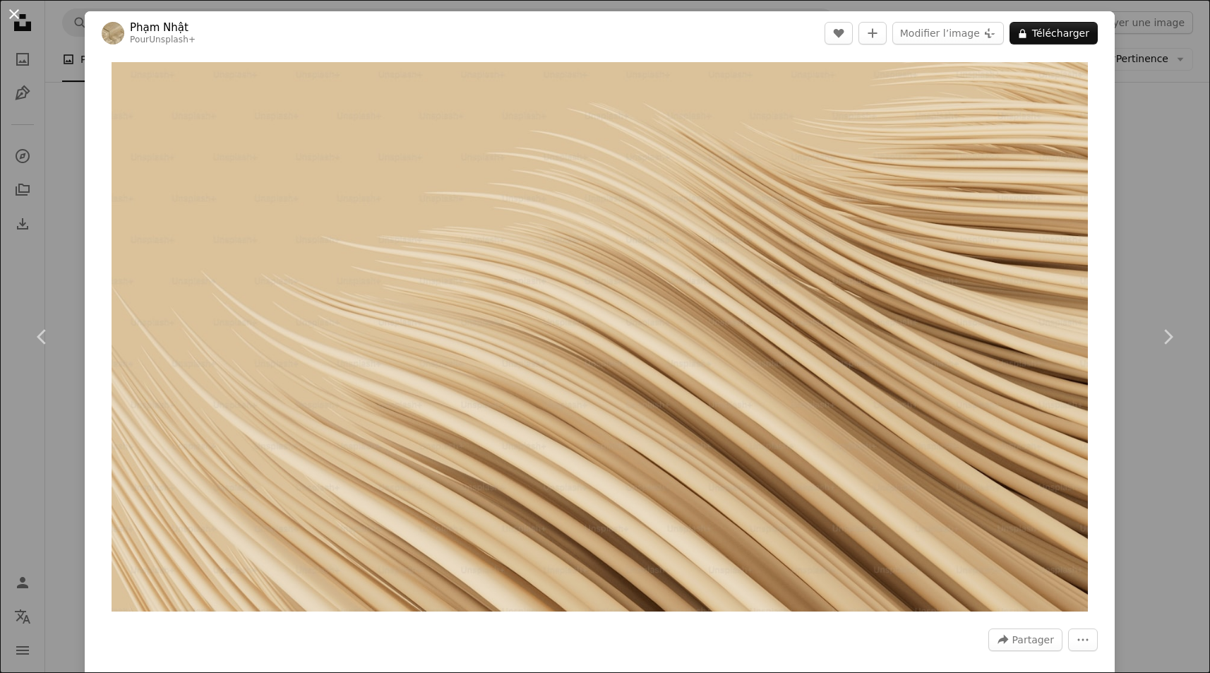
click at [16, 10] on button "An X shape" at bounding box center [14, 14] width 17 height 17
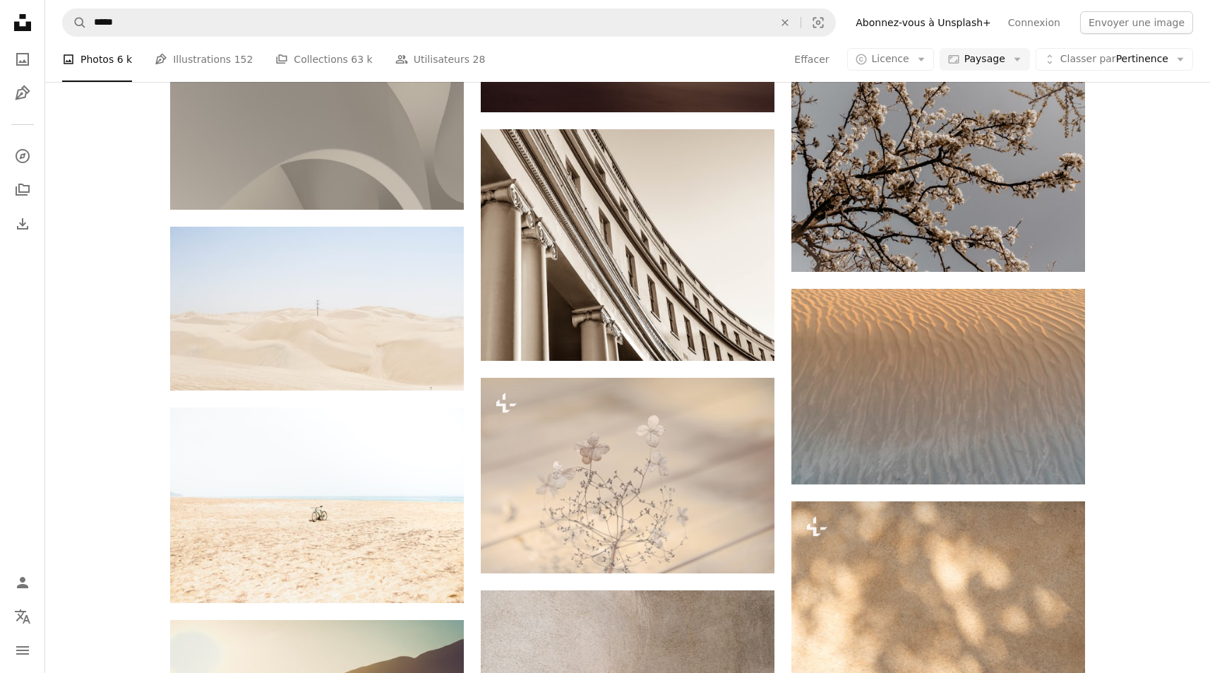
scroll to position [6245, 0]
